Goal: Transaction & Acquisition: Subscribe to service/newsletter

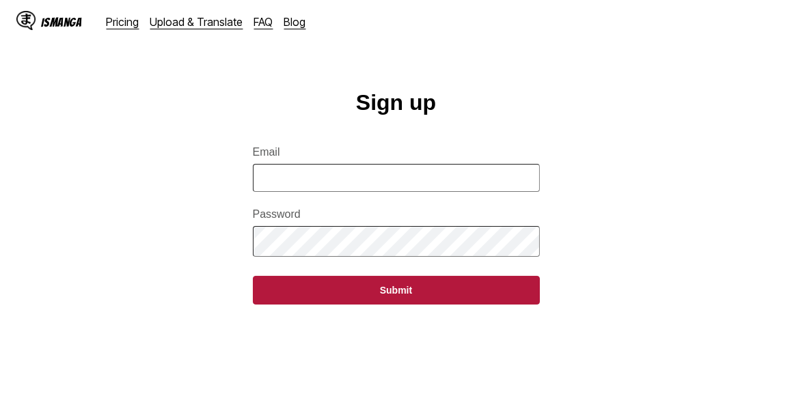
click at [363, 211] on form "Email Password Submit" at bounding box center [396, 217] width 287 height 175
click at [349, 190] on input "Email" at bounding box center [396, 178] width 287 height 28
type input "**********"
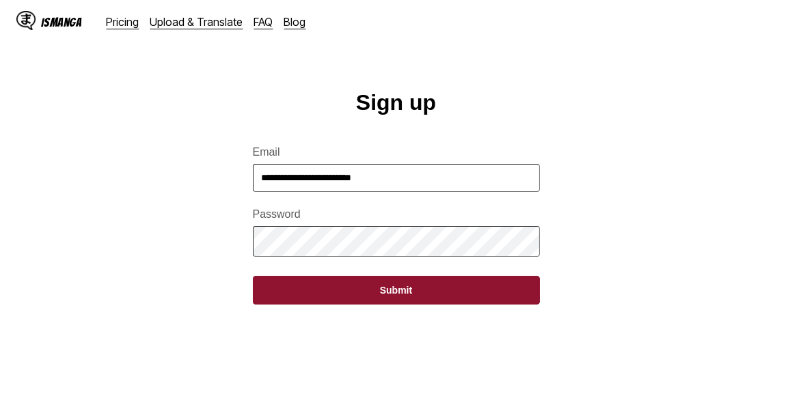
click at [461, 305] on button "Submit" at bounding box center [396, 290] width 287 height 29
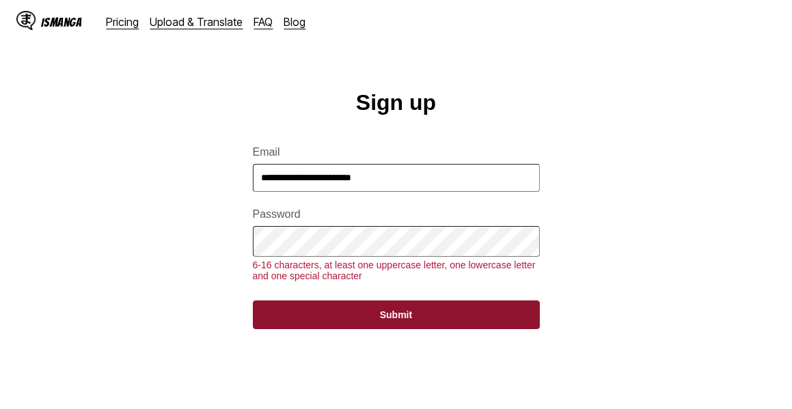
click at [410, 329] on button "Submit" at bounding box center [396, 315] width 287 height 29
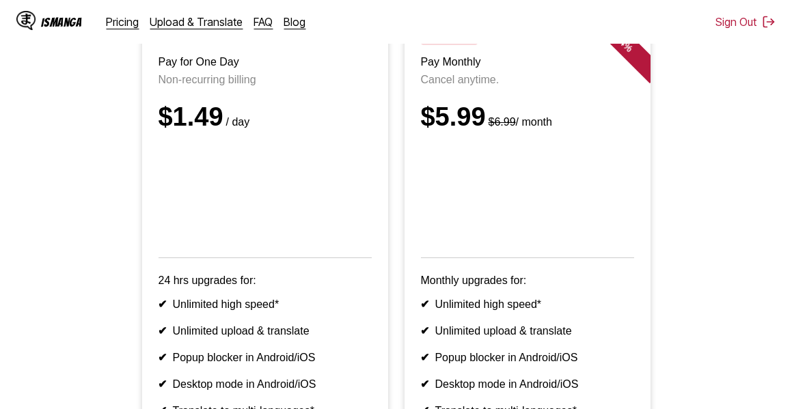
scroll to position [150, 0]
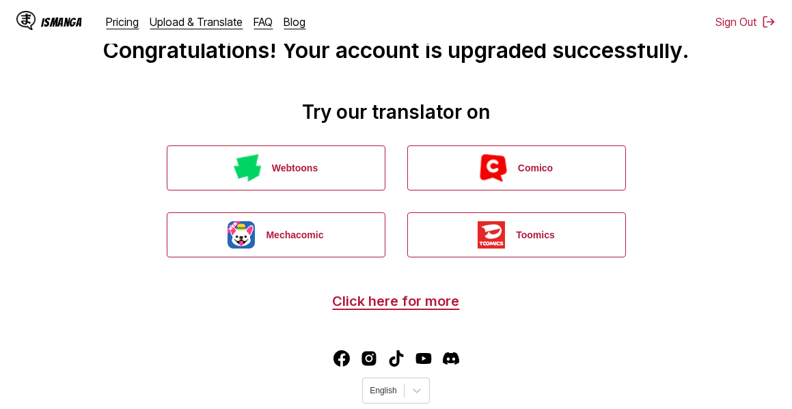
scroll to position [36, 0]
